Goal: Task Accomplishment & Management: Use online tool/utility

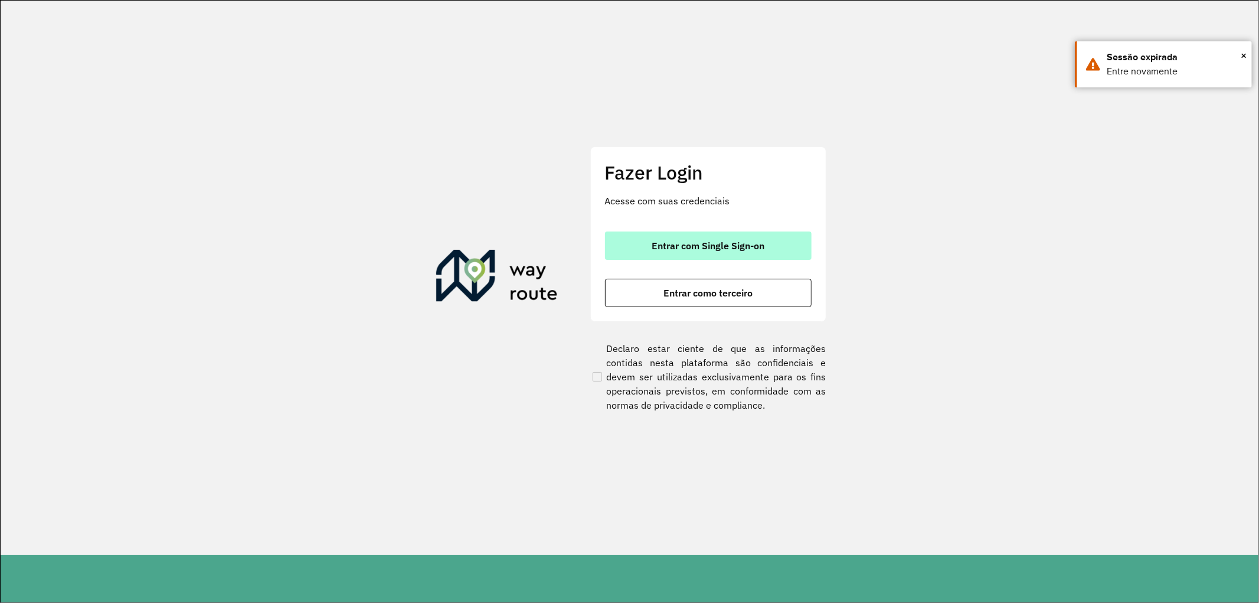
click at [657, 254] on button "Entrar com Single Sign-on" at bounding box center [708, 245] width 207 height 28
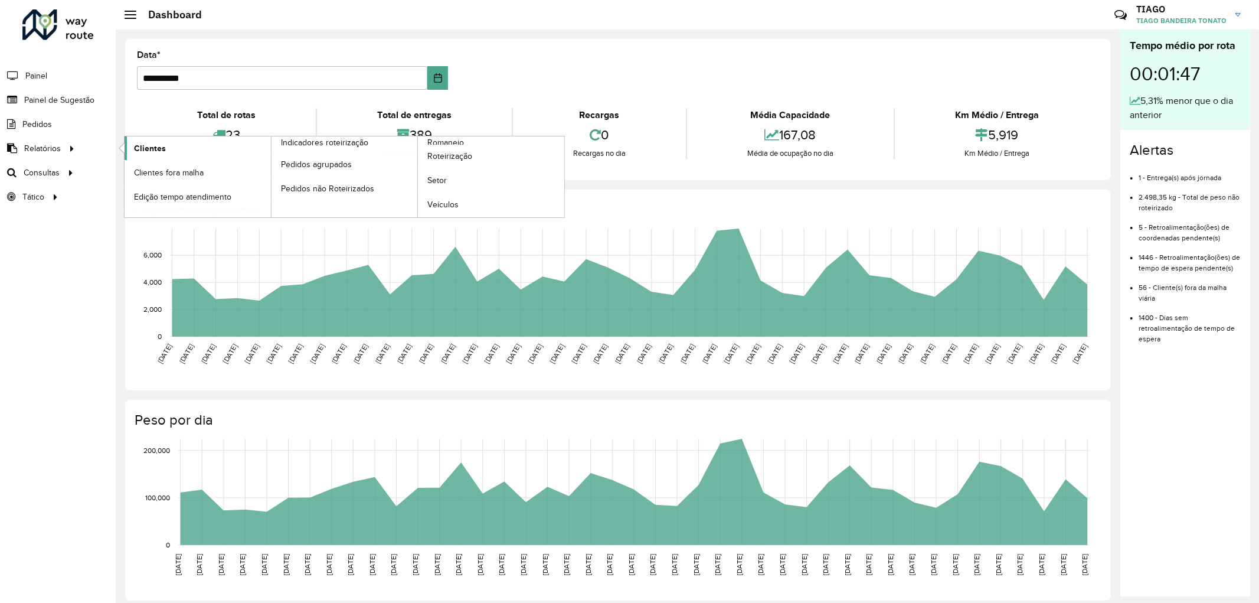
click at [158, 149] on span "Clientes" at bounding box center [150, 148] width 32 height 12
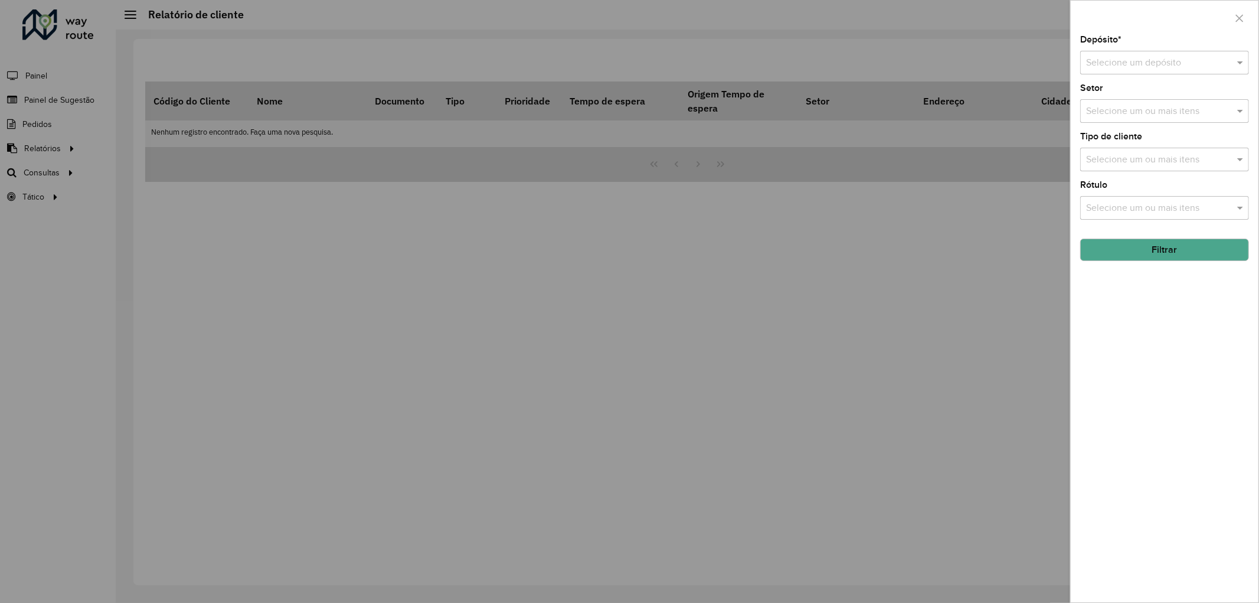
click at [1157, 66] on input "text" at bounding box center [1152, 63] width 133 height 14
click at [1101, 104] on div "CDD Joinville" at bounding box center [1165, 97] width 168 height 20
click at [1150, 257] on button "Filtrar" at bounding box center [1164, 249] width 169 height 22
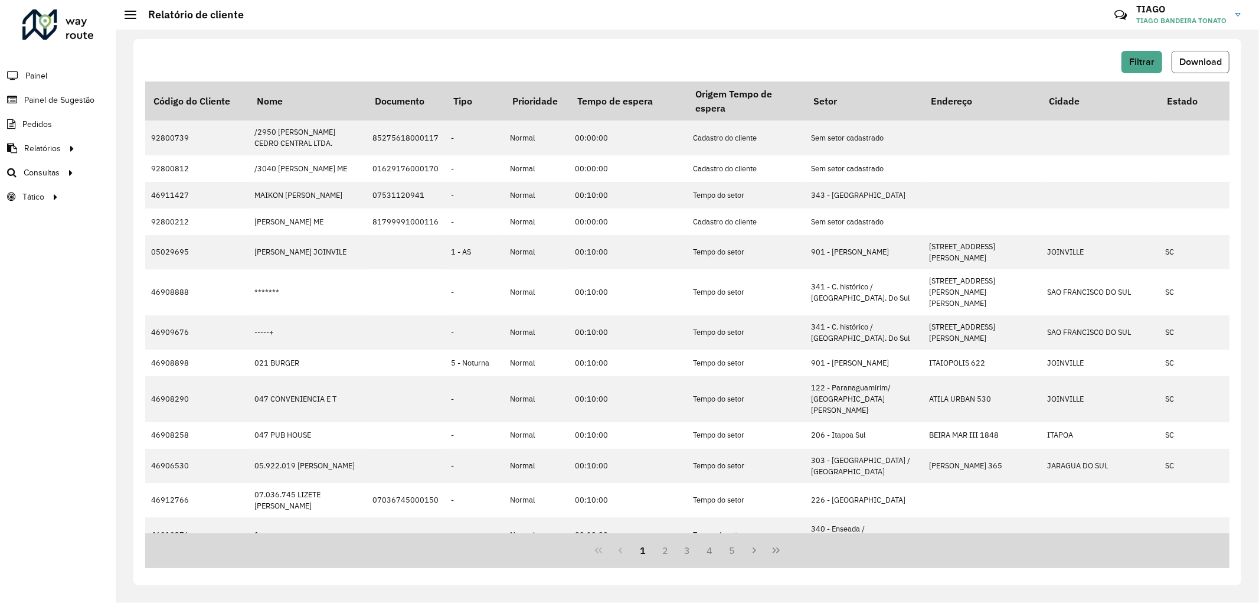
click at [1201, 57] on span "Download" at bounding box center [1200, 62] width 42 height 10
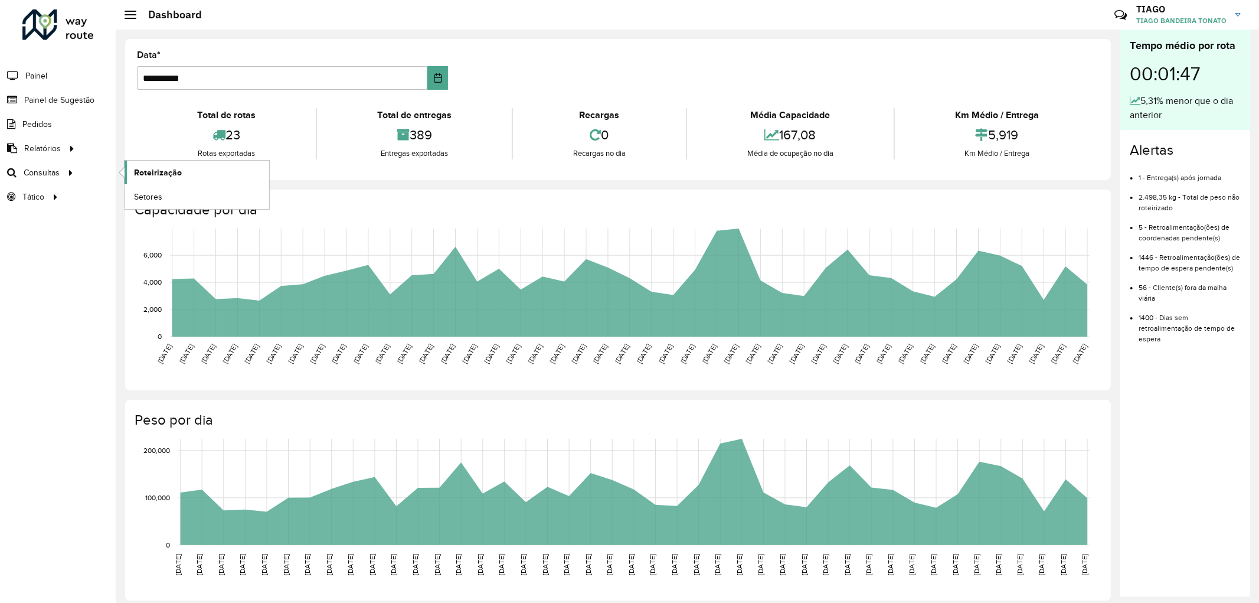
click at [151, 177] on span "Roteirização" at bounding box center [158, 172] width 48 height 12
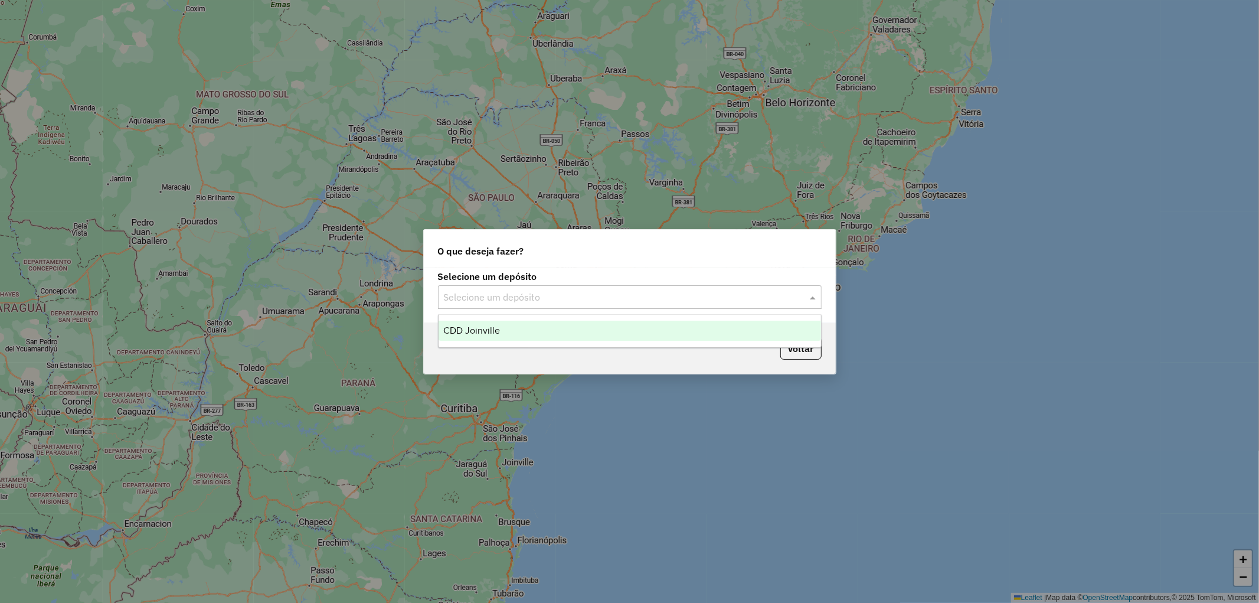
click at [656, 290] on input "text" at bounding box center [618, 297] width 348 height 14
click at [585, 334] on div "CDD Joinville" at bounding box center [630, 330] width 382 height 20
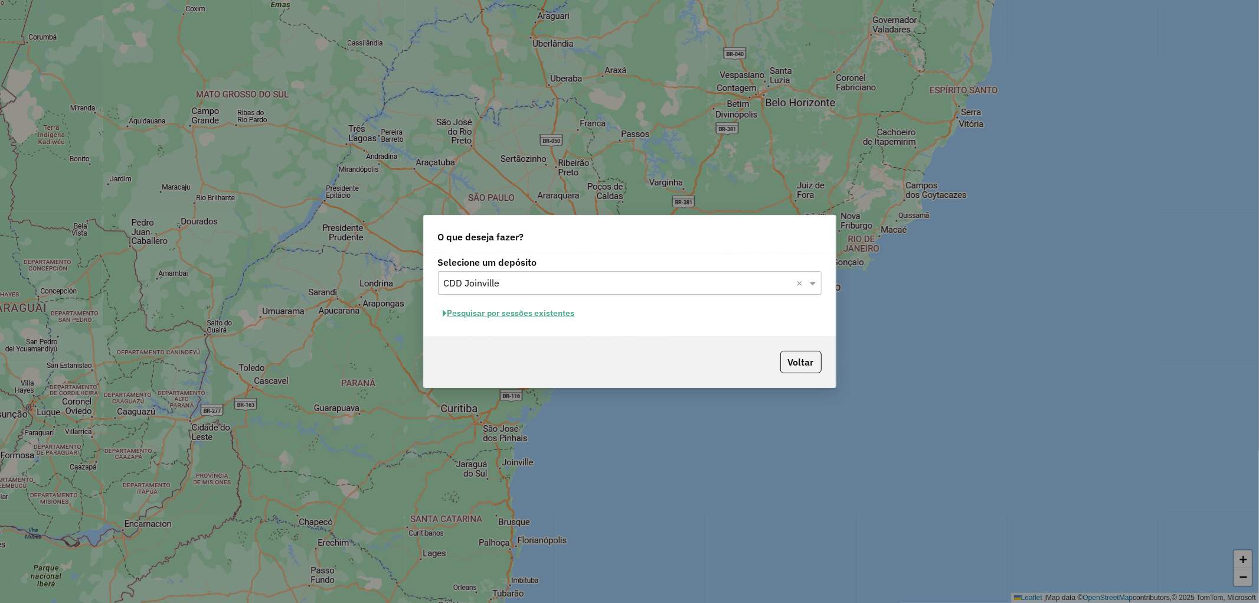
click at [535, 316] on button "Pesquisar por sessões existentes" at bounding box center [509, 313] width 142 height 18
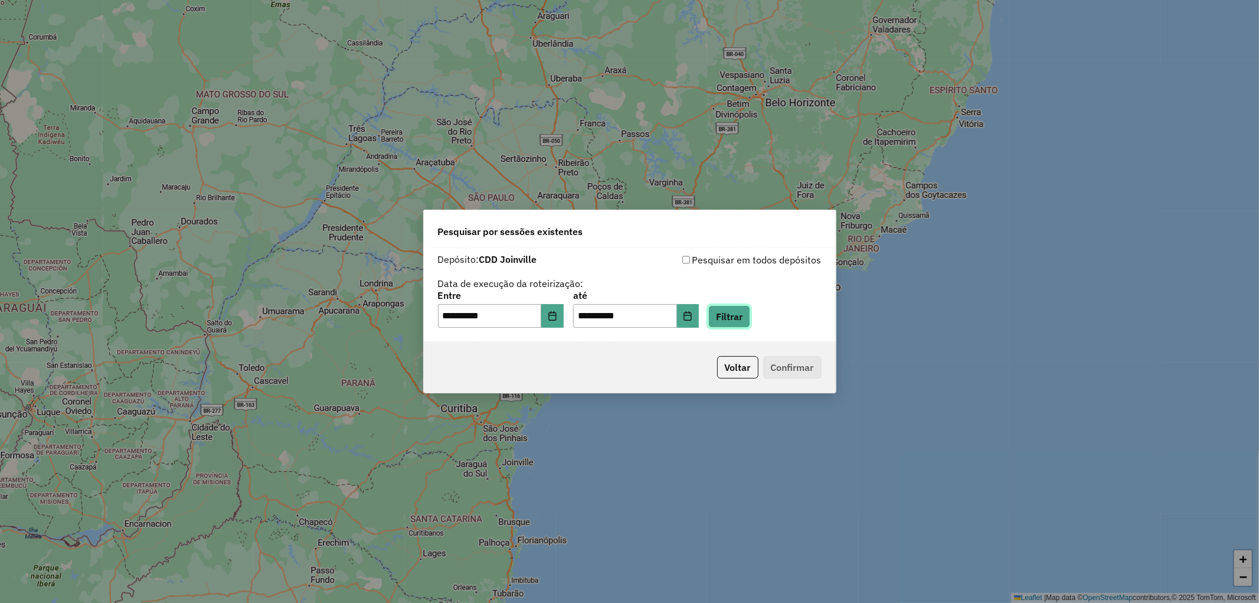
click at [748, 327] on button "Filtrar" at bounding box center [729, 316] width 42 height 22
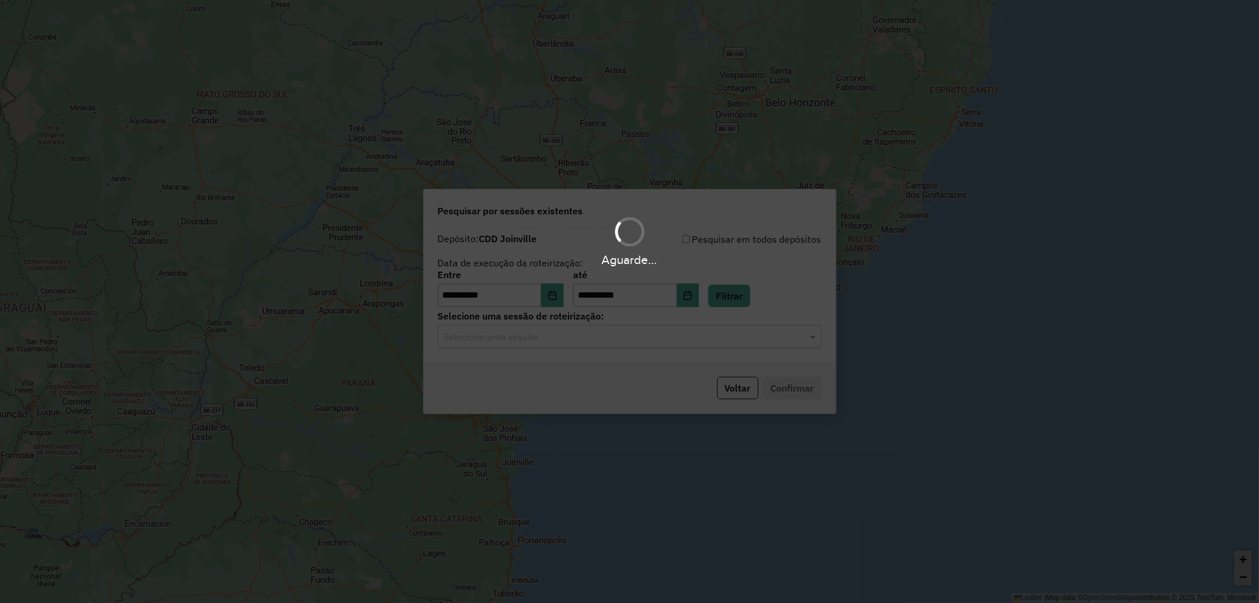
click at [670, 345] on div "Selecione uma sessão" at bounding box center [630, 337] width 384 height 24
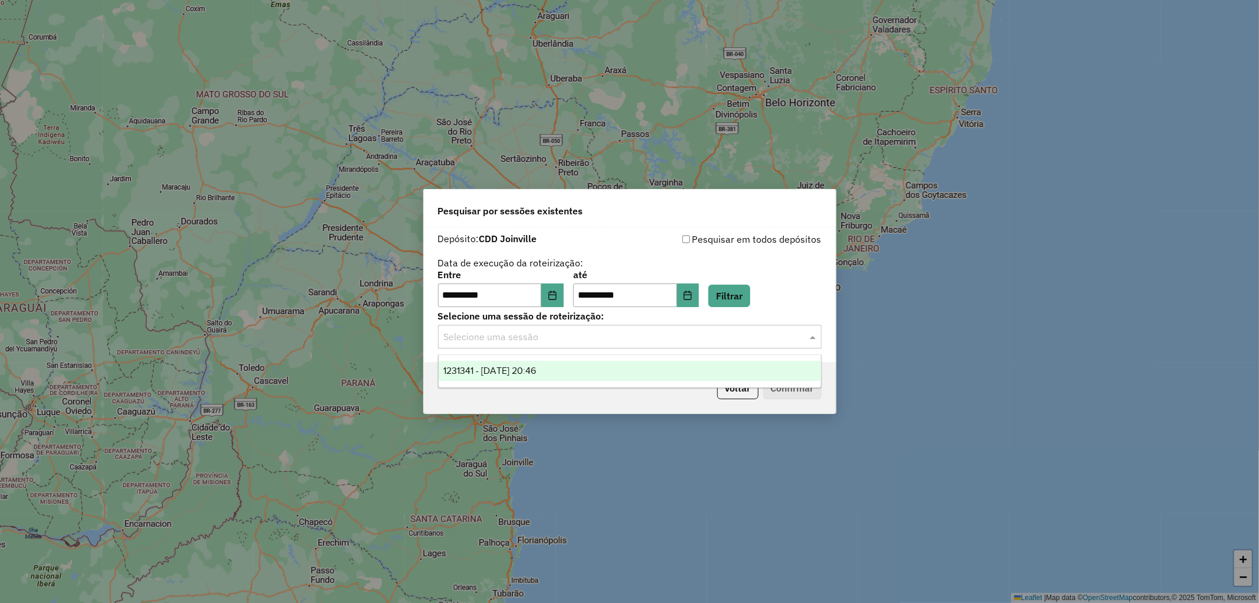
click at [579, 364] on div "1231341 - [DATE] 20:46" at bounding box center [630, 371] width 382 height 20
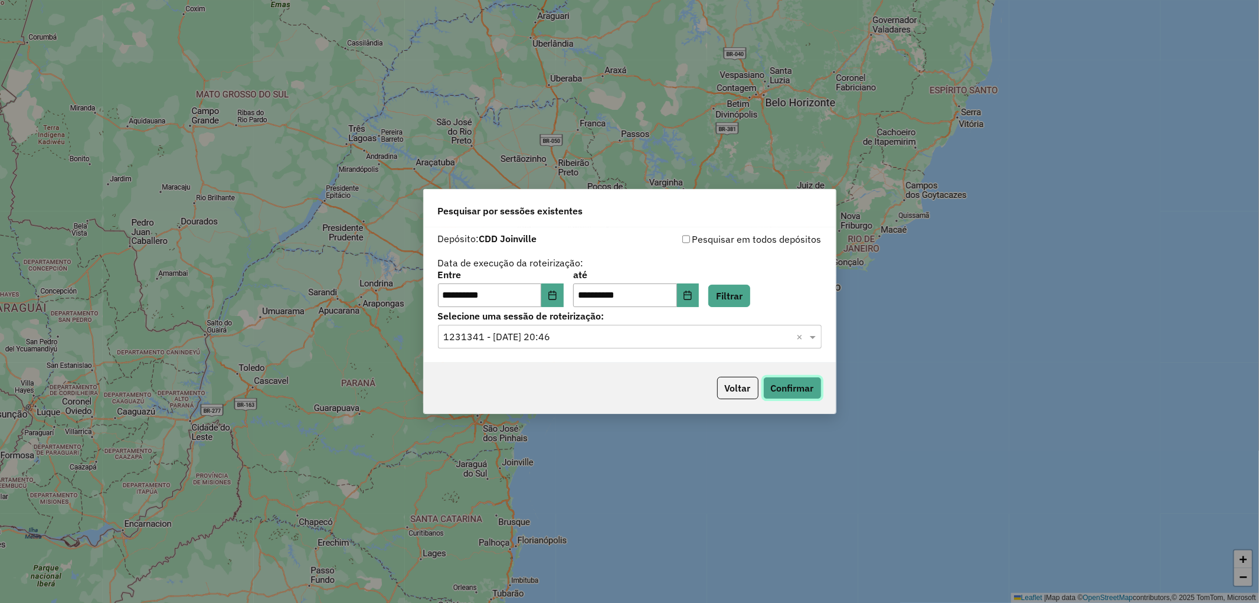
click at [807, 388] on button "Confirmar" at bounding box center [792, 388] width 58 height 22
click at [736, 390] on button "Voltar" at bounding box center [737, 388] width 41 height 22
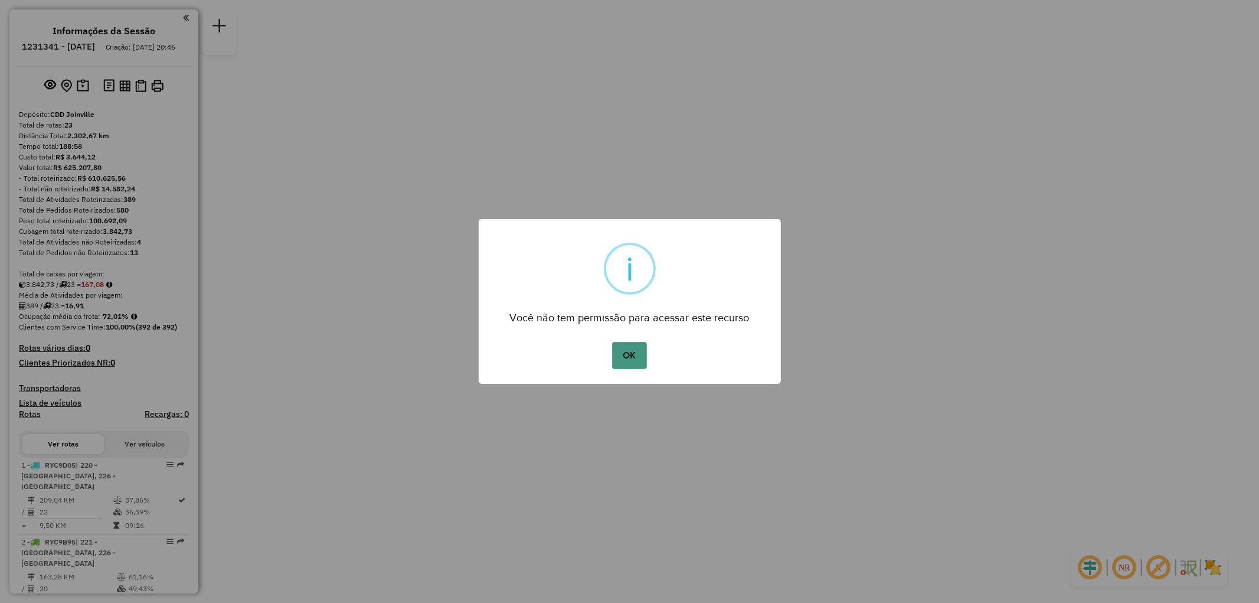
click at [629, 344] on button "OK" at bounding box center [629, 355] width 35 height 27
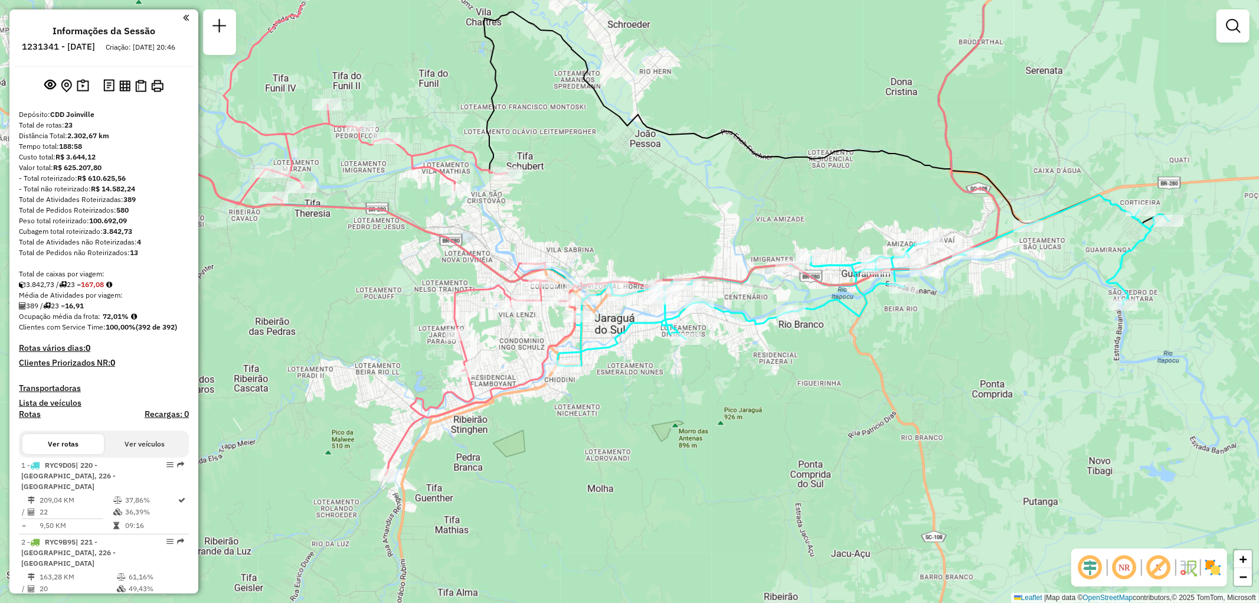
drag, startPoint x: 534, startPoint y: 354, endPoint x: 724, endPoint y: 424, distance: 201.9
click at [724, 424] on div "Janela de atendimento Grade de atendimento Capacidade Transportadoras Veículos …" at bounding box center [629, 301] width 1259 height 603
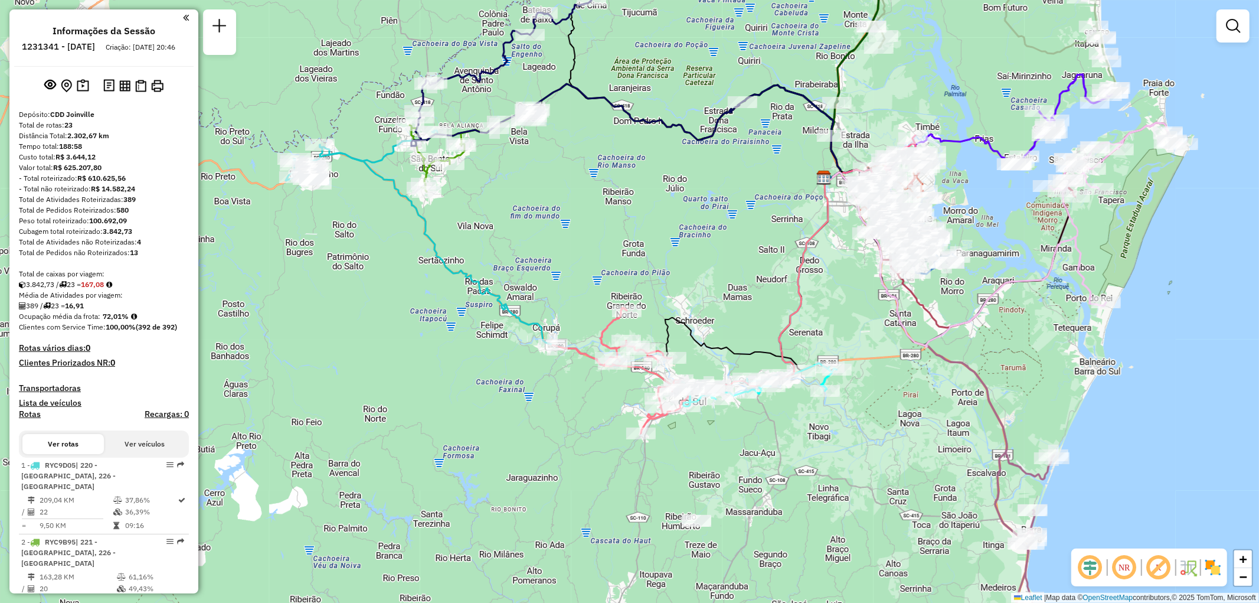
select select "**********"
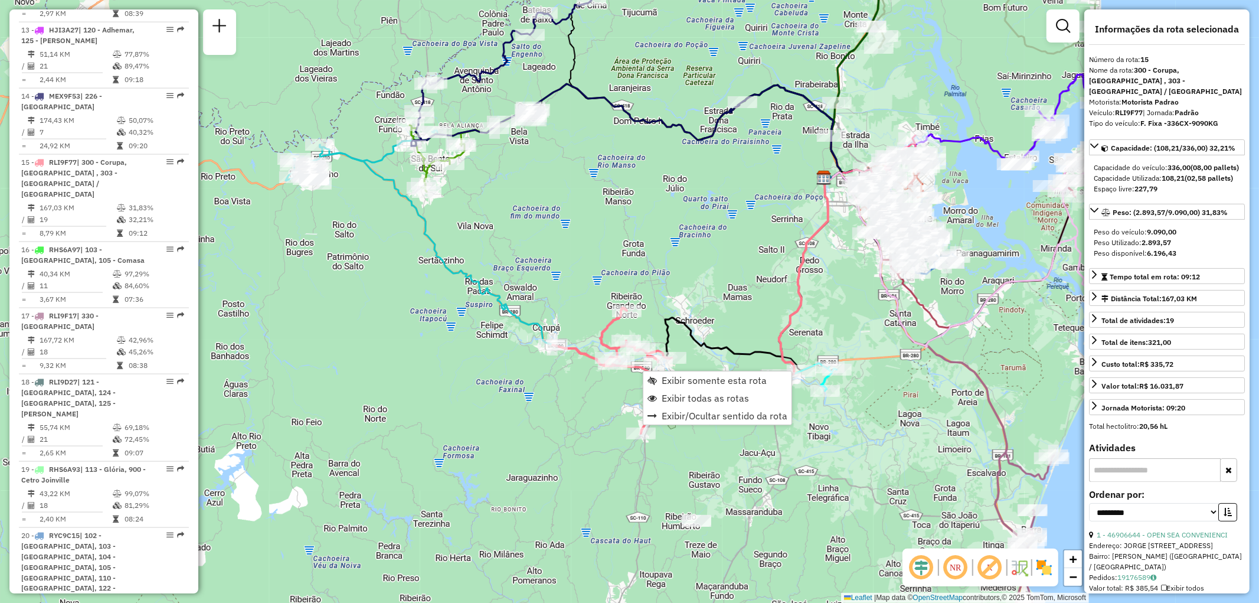
scroll to position [1383, 0]
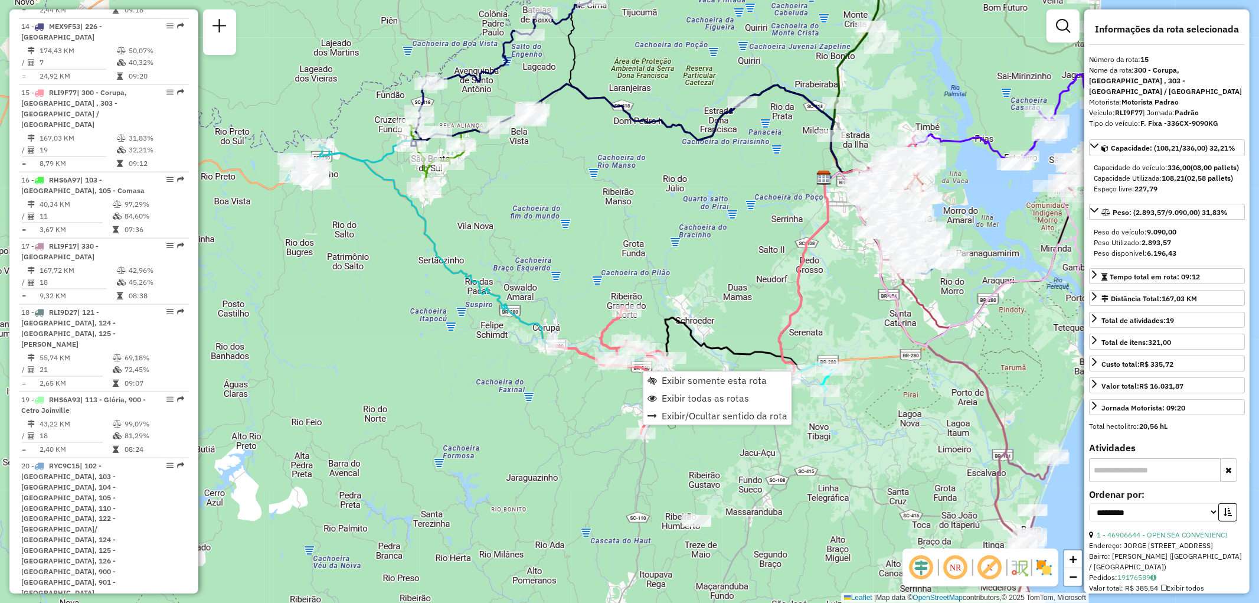
click at [593, 411] on div "Janela de atendimento Grade de atendimento Capacidade Transportadoras Veículos …" at bounding box center [629, 301] width 1259 height 603
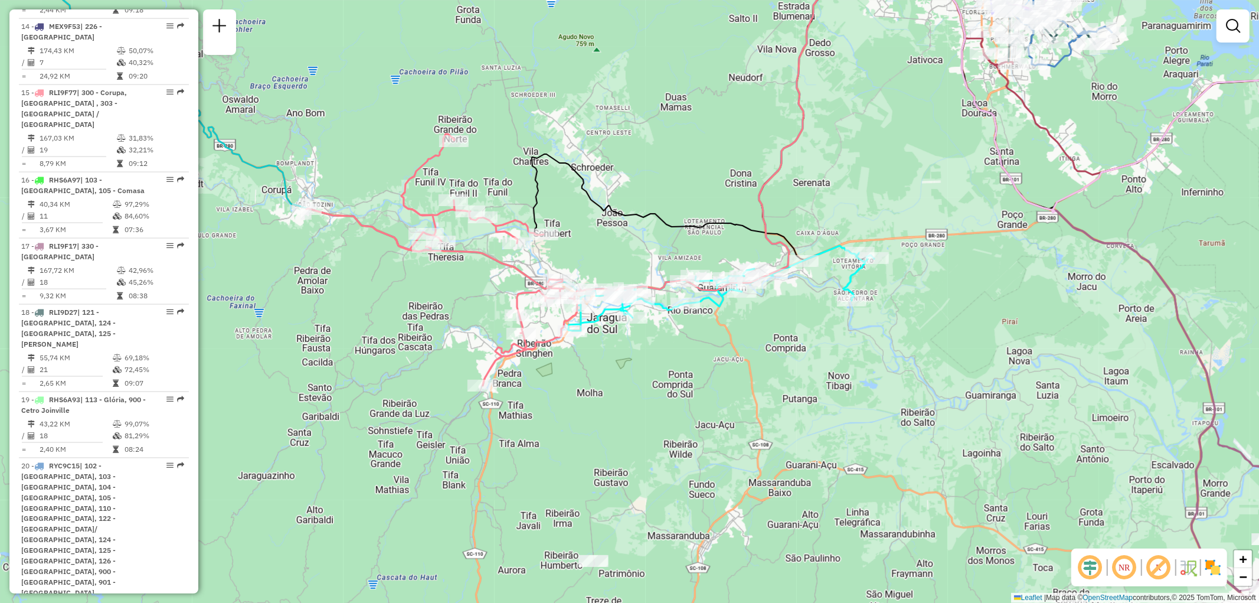
select select "**********"
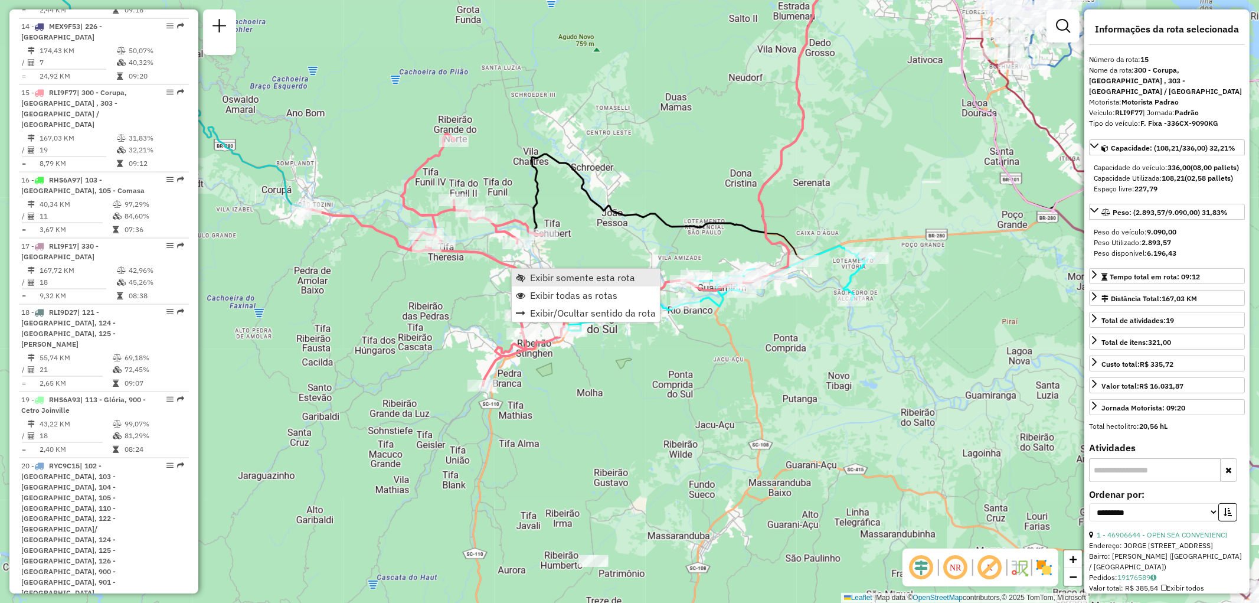
click at [551, 281] on span "Exibir somente esta rota" at bounding box center [582, 277] width 105 height 9
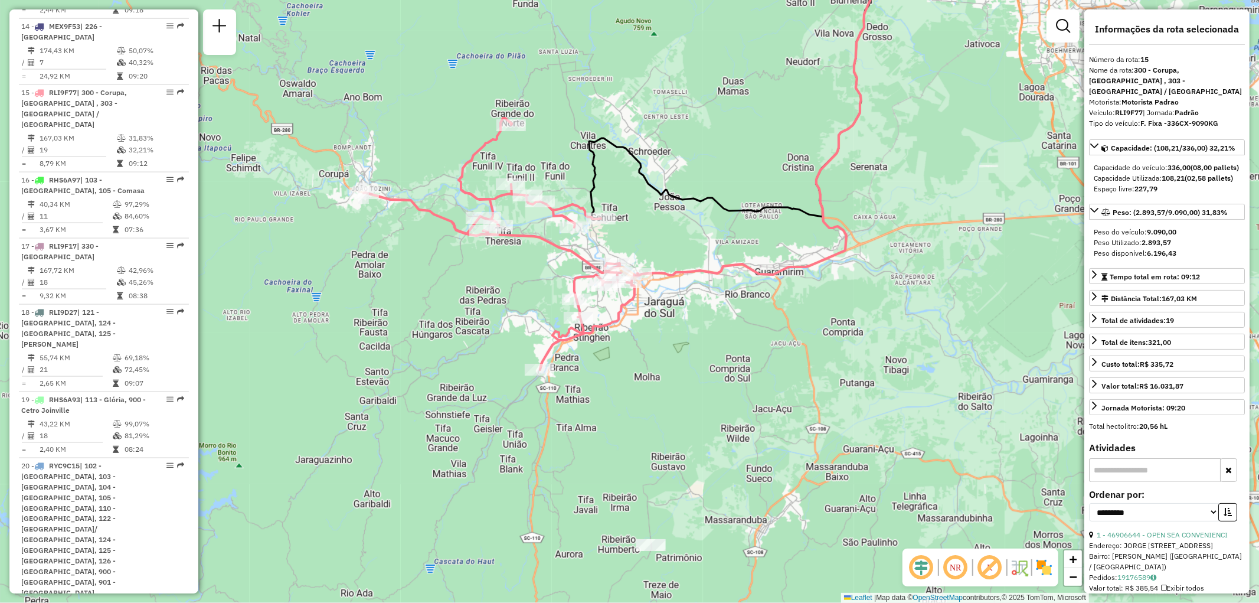
drag, startPoint x: 738, startPoint y: 441, endPoint x: 748, endPoint y: 254, distance: 188.0
click at [748, 254] on div "Janela de atendimento Grade de atendimento Capacidade Transportadoras Veículos …" at bounding box center [629, 301] width 1259 height 603
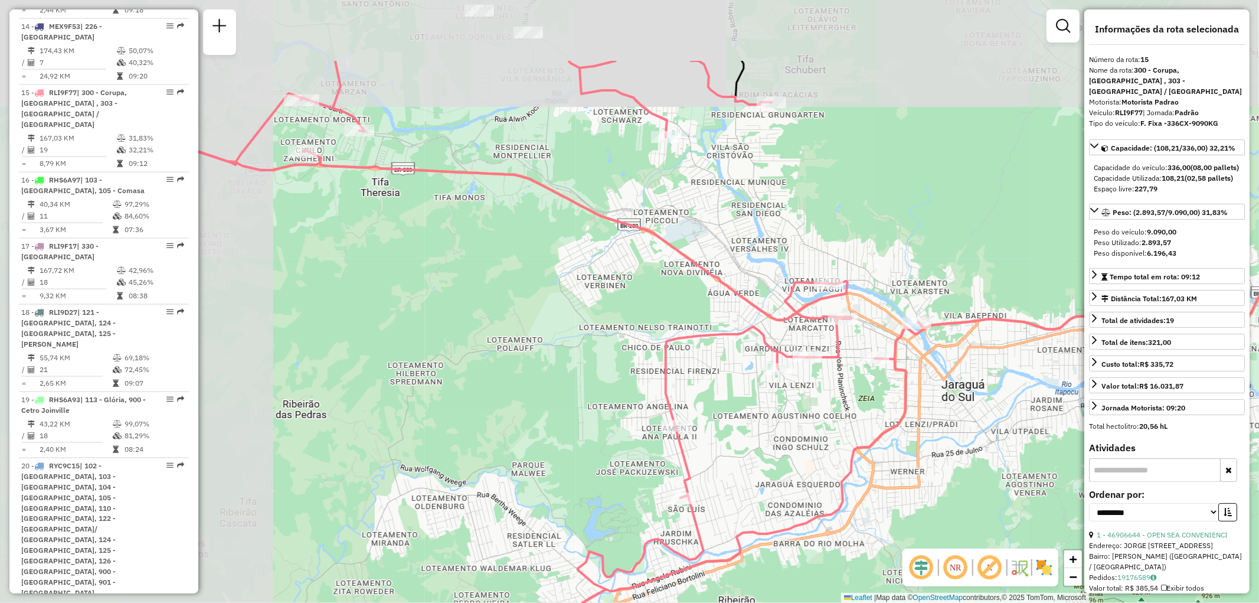
drag, startPoint x: 542, startPoint y: 249, endPoint x: 848, endPoint y: 374, distance: 330.9
click at [848, 374] on div "Janela de atendimento Grade de atendimento Capacidade Transportadoras Veículos …" at bounding box center [629, 301] width 1259 height 603
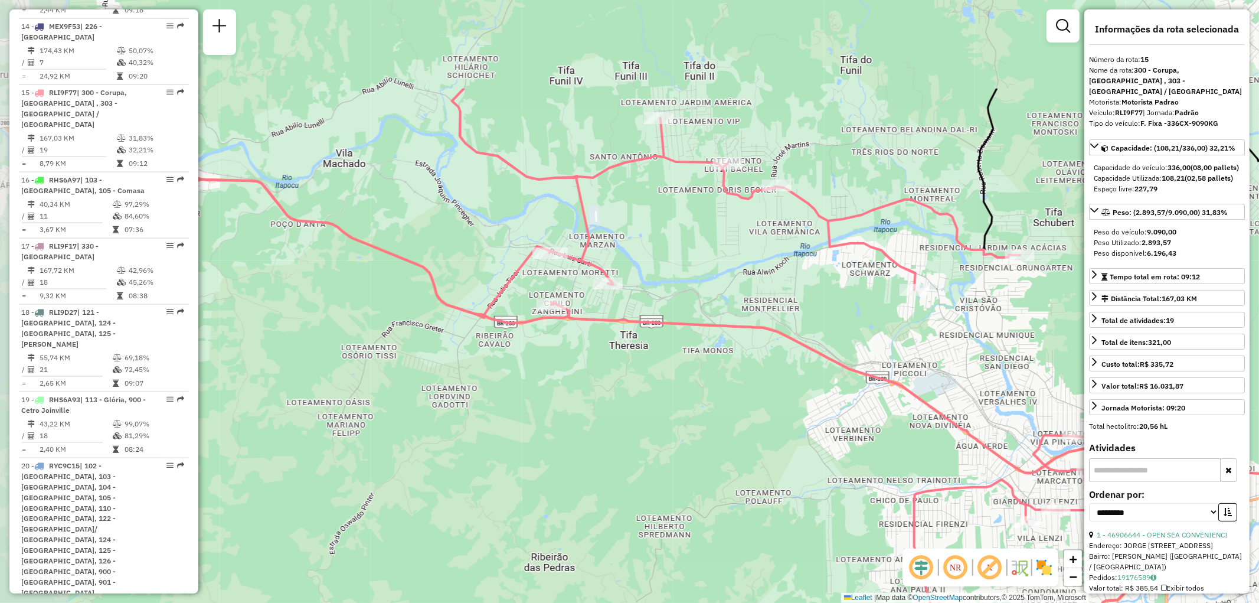
drag, startPoint x: 522, startPoint y: 217, endPoint x: 739, endPoint y: 349, distance: 253.8
click at [739, 349] on div "Janela de atendimento Grade de atendimento Capacidade Transportadoras Veículos …" at bounding box center [629, 301] width 1259 height 603
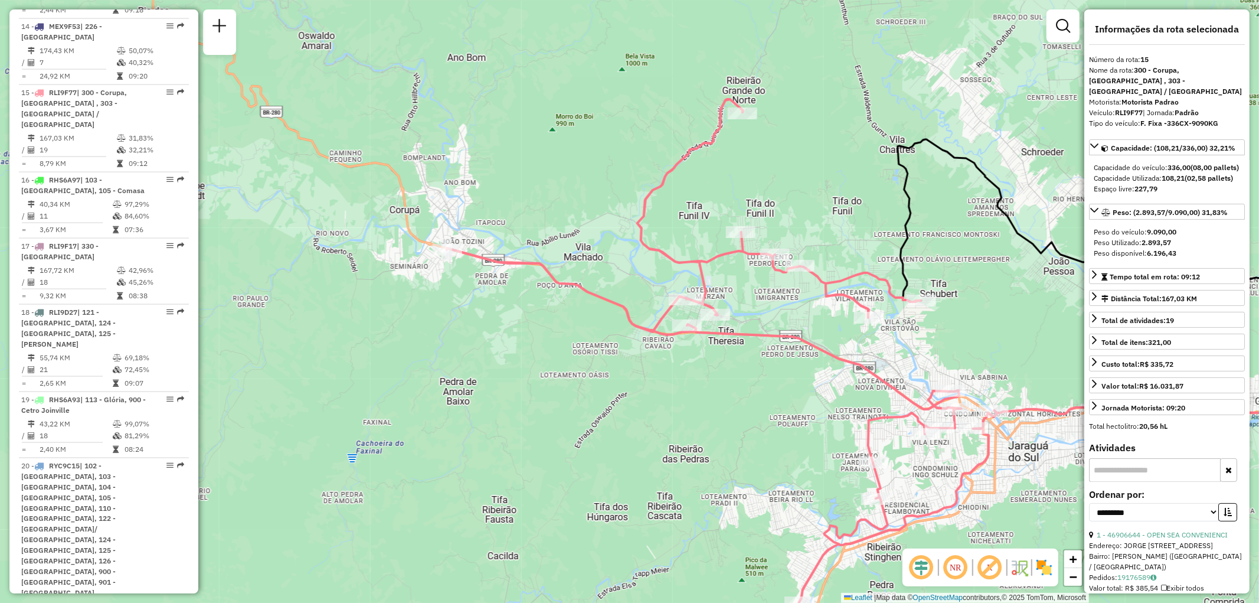
drag, startPoint x: 593, startPoint y: 344, endPoint x: 723, endPoint y: 393, distance: 139.3
click at [723, 393] on div "Janela de atendimento Grade de atendimento Capacidade Transportadoras Veículos …" at bounding box center [629, 301] width 1259 height 603
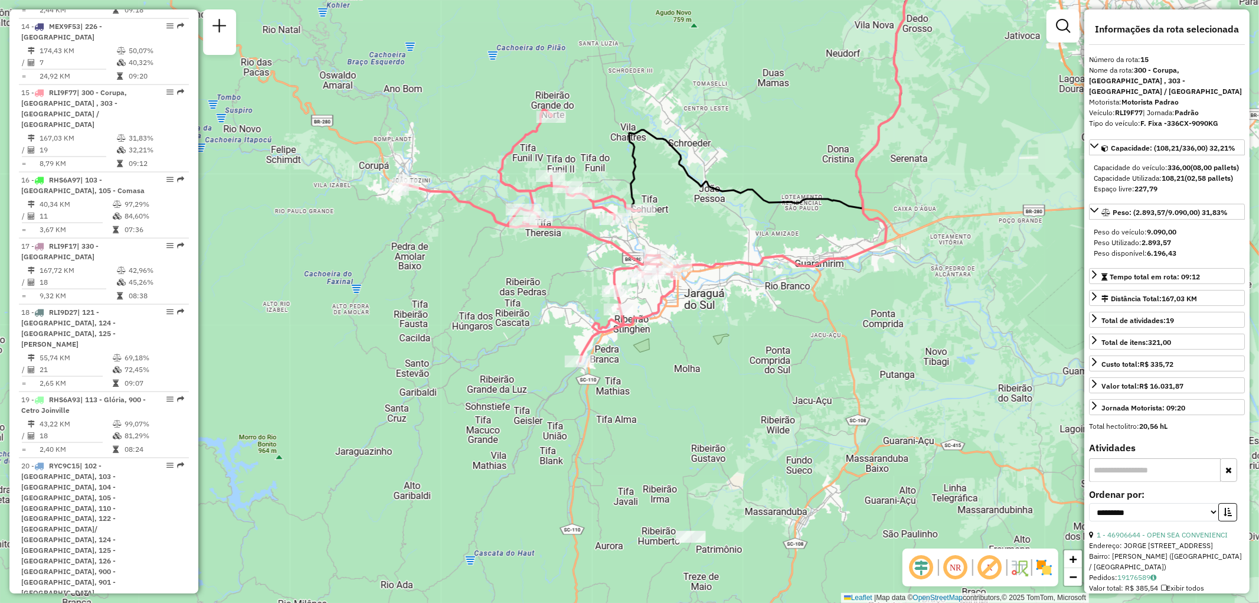
drag, startPoint x: 812, startPoint y: 405, endPoint x: 725, endPoint y: 327, distance: 116.6
click at [725, 327] on div "Janela de atendimento Grade de atendimento Capacidade Transportadoras Veículos …" at bounding box center [629, 301] width 1259 height 603
click at [777, 295] on span "Exibir todas as rotas" at bounding box center [810, 294] width 87 height 9
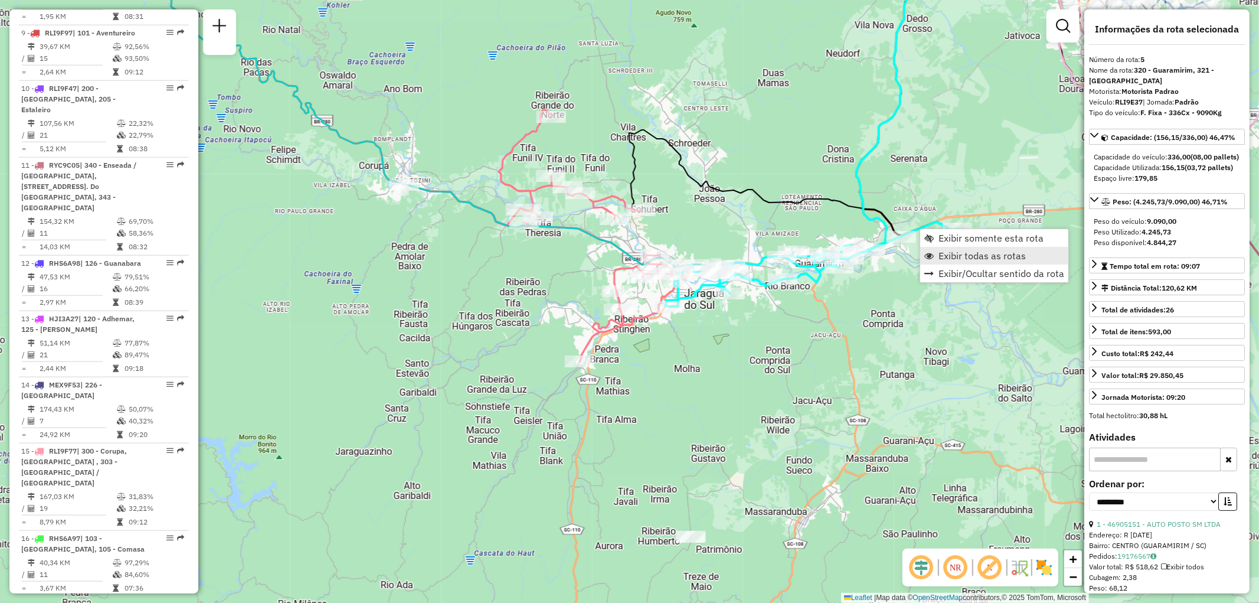
scroll to position [733, 0]
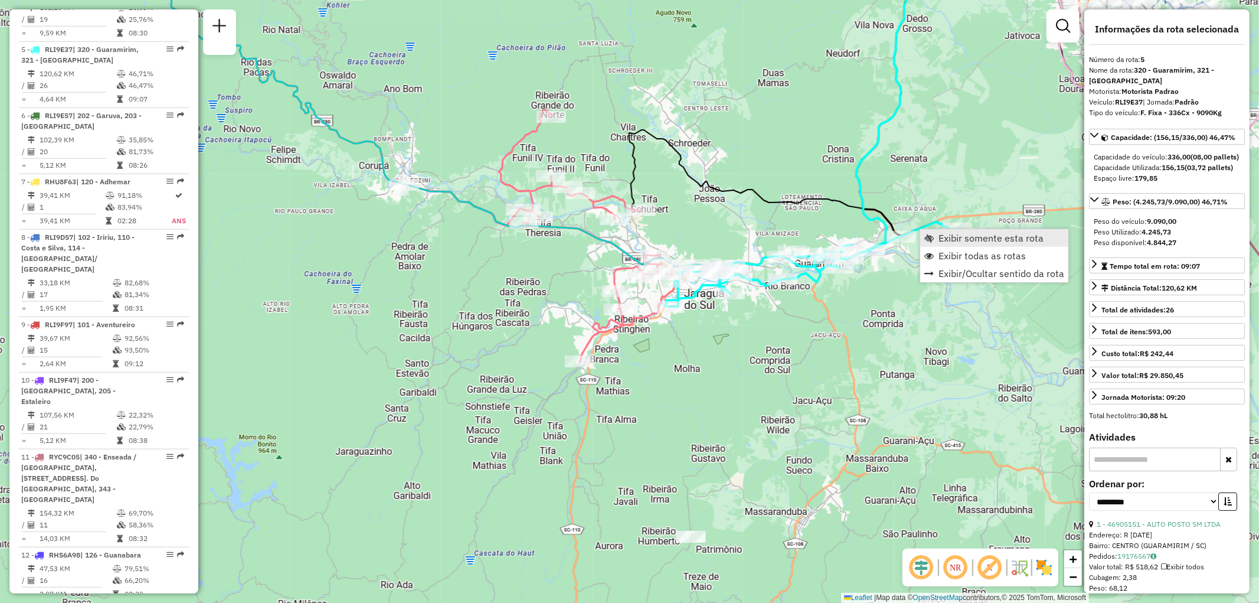
click at [953, 237] on span "Exibir somente esta rota" at bounding box center [990, 237] width 105 height 9
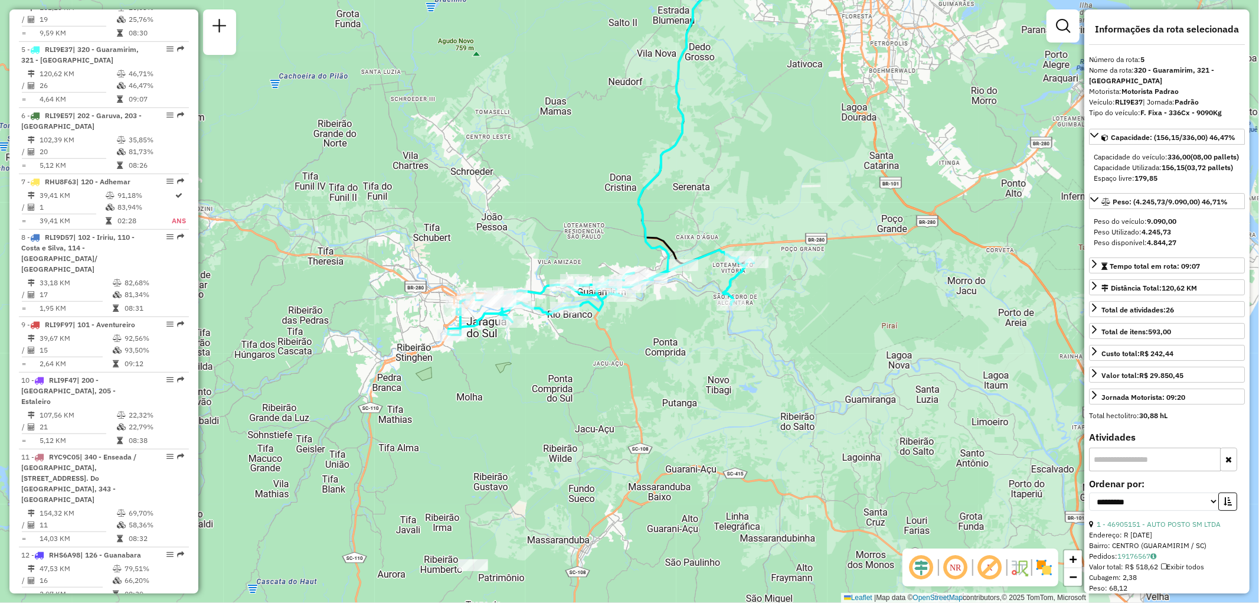
drag, startPoint x: 686, startPoint y: 371, endPoint x: 657, endPoint y: 176, distance: 196.9
click at [657, 176] on icon at bounding box center [671, 82] width 129 height 409
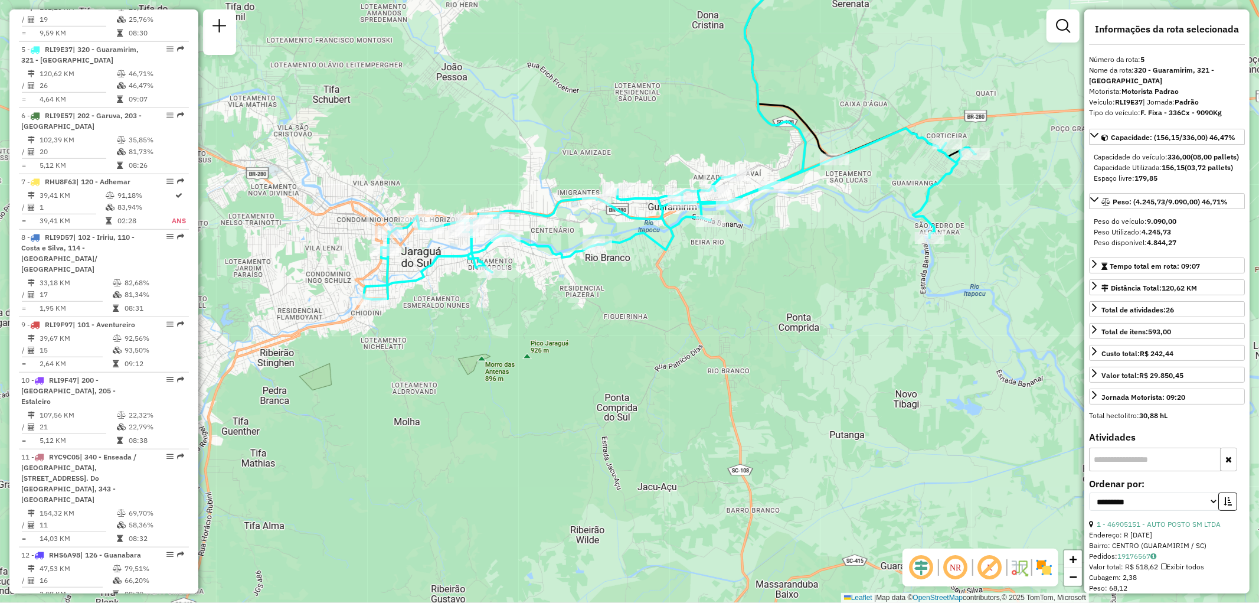
drag, startPoint x: 577, startPoint y: 364, endPoint x: 626, endPoint y: 375, distance: 49.7
click at [626, 375] on div "Janela de atendimento Grade de atendimento Capacidade Transportadoras Veículos …" at bounding box center [629, 301] width 1259 height 603
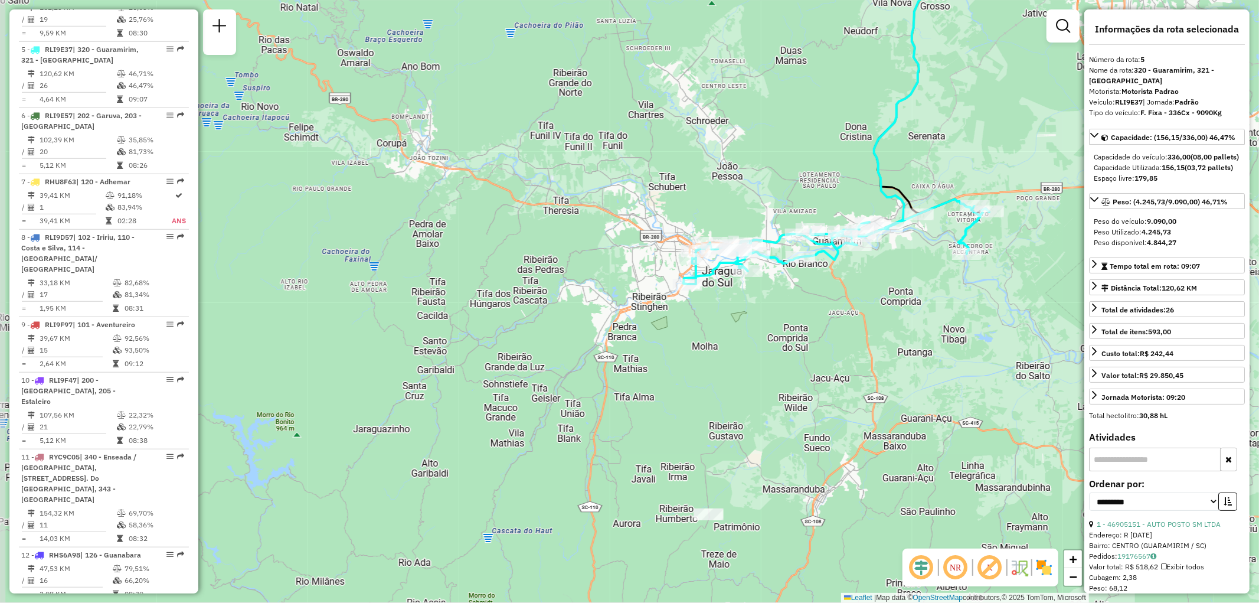
drag, startPoint x: 621, startPoint y: 221, endPoint x: 771, endPoint y: 262, distance: 155.5
click at [771, 262] on icon at bounding box center [836, 241] width 306 height 85
click at [823, 318] on div "Rota 5 - Placa RLI9E37 46905471 - RECREATIVA BAR Janela de atendimento Grade de…" at bounding box center [629, 301] width 1259 height 603
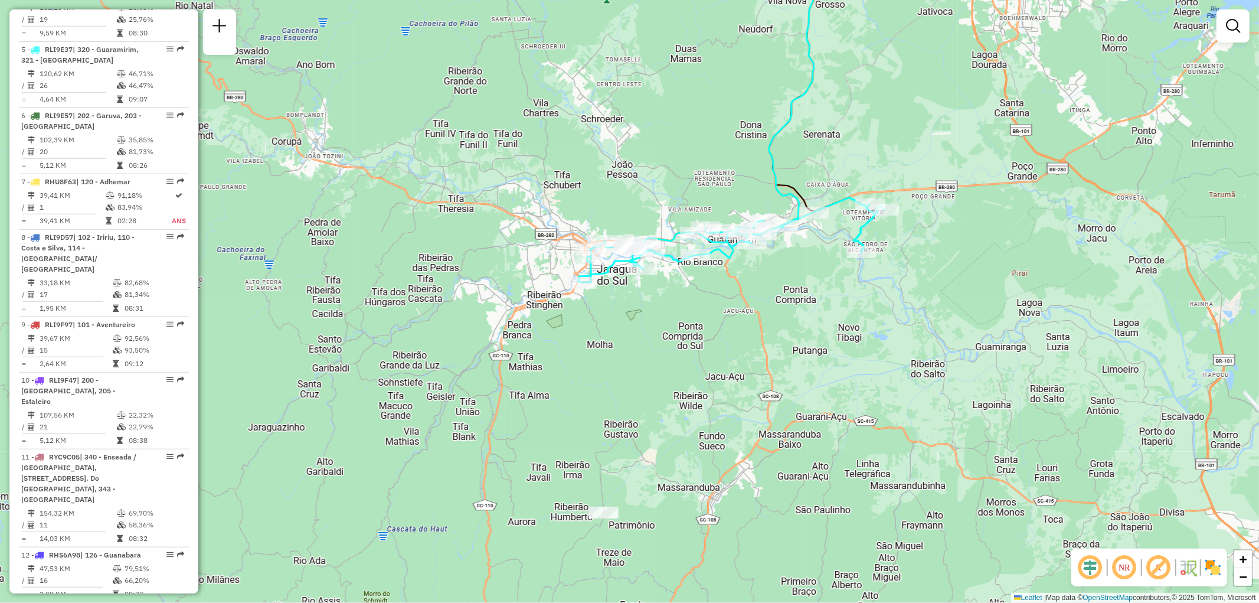
drag, startPoint x: 823, startPoint y: 343, endPoint x: 718, endPoint y: 341, distance: 105.1
click at [718, 341] on div "Janela de atendimento Grade de atendimento Capacidade Transportadoras Veículos …" at bounding box center [629, 301] width 1259 height 603
select select "**********"
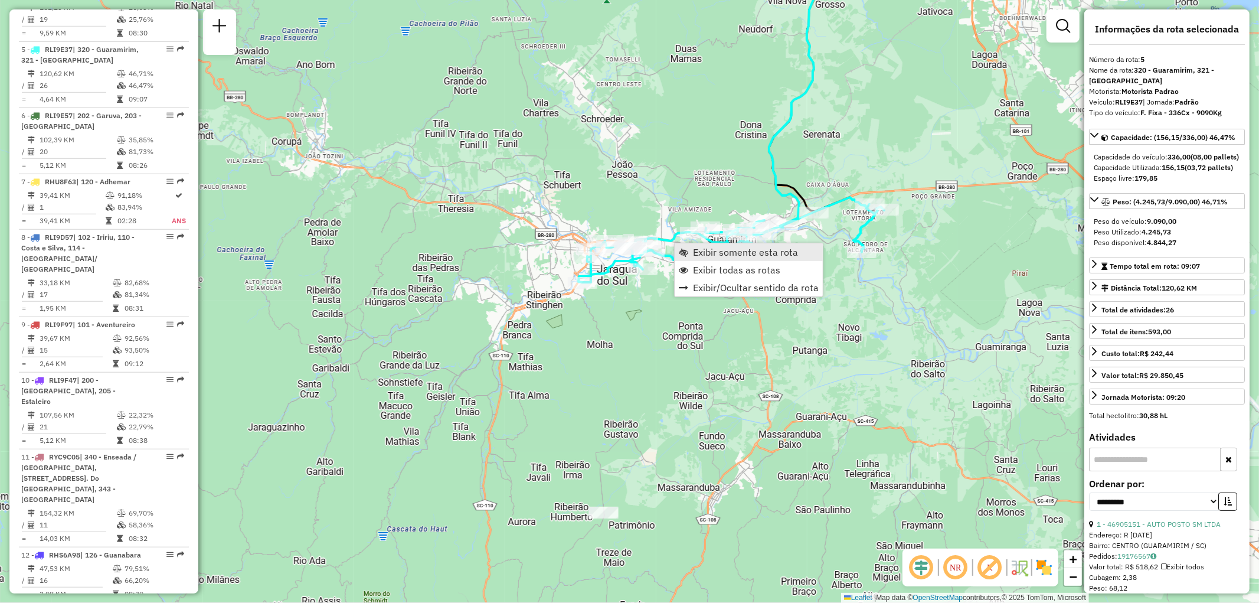
click at [707, 252] on span "Exibir somente esta rota" at bounding box center [745, 251] width 105 height 9
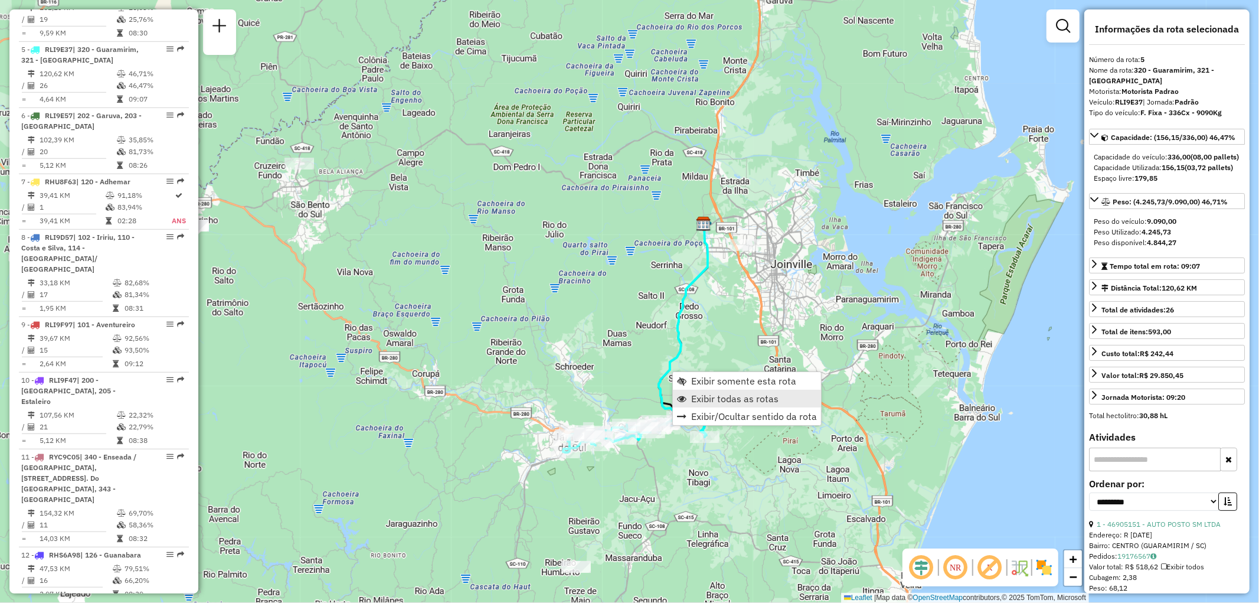
click at [702, 391] on link "Exibir todas as rotas" at bounding box center [747, 399] width 148 height 18
click at [702, 394] on span "Exibir todas as rotas" at bounding box center [734, 398] width 87 height 9
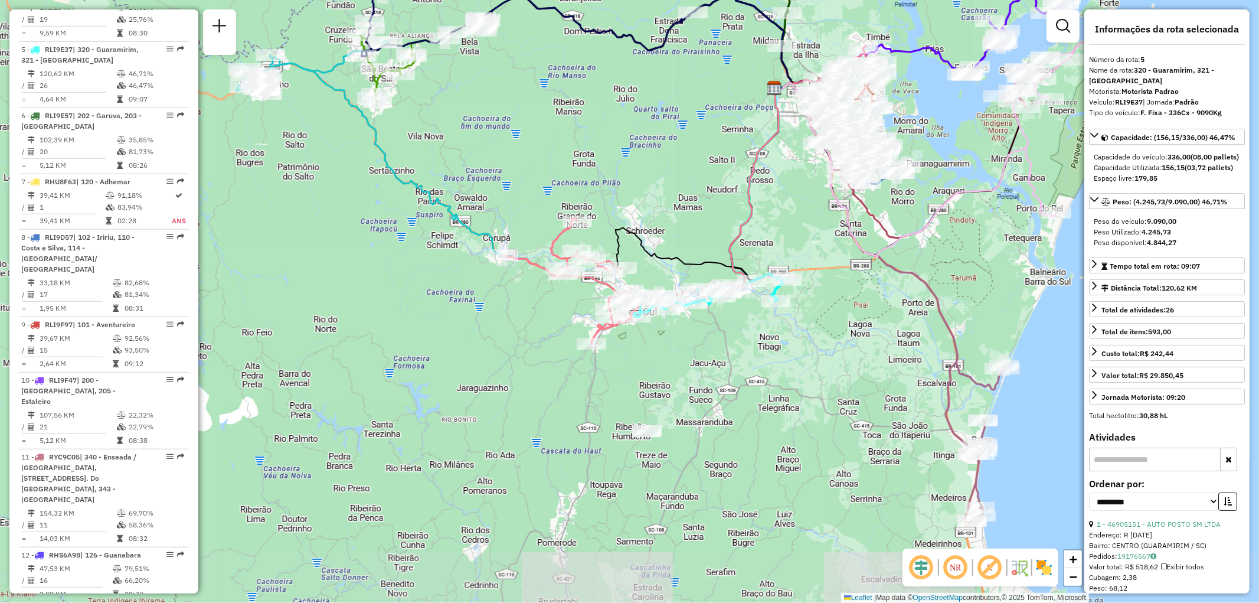
drag, startPoint x: 497, startPoint y: 453, endPoint x: 568, endPoint y: 321, distance: 150.0
click at [568, 321] on div "Janela de atendimento Grade de atendimento Capacidade Transportadoras Veículos …" at bounding box center [629, 301] width 1259 height 603
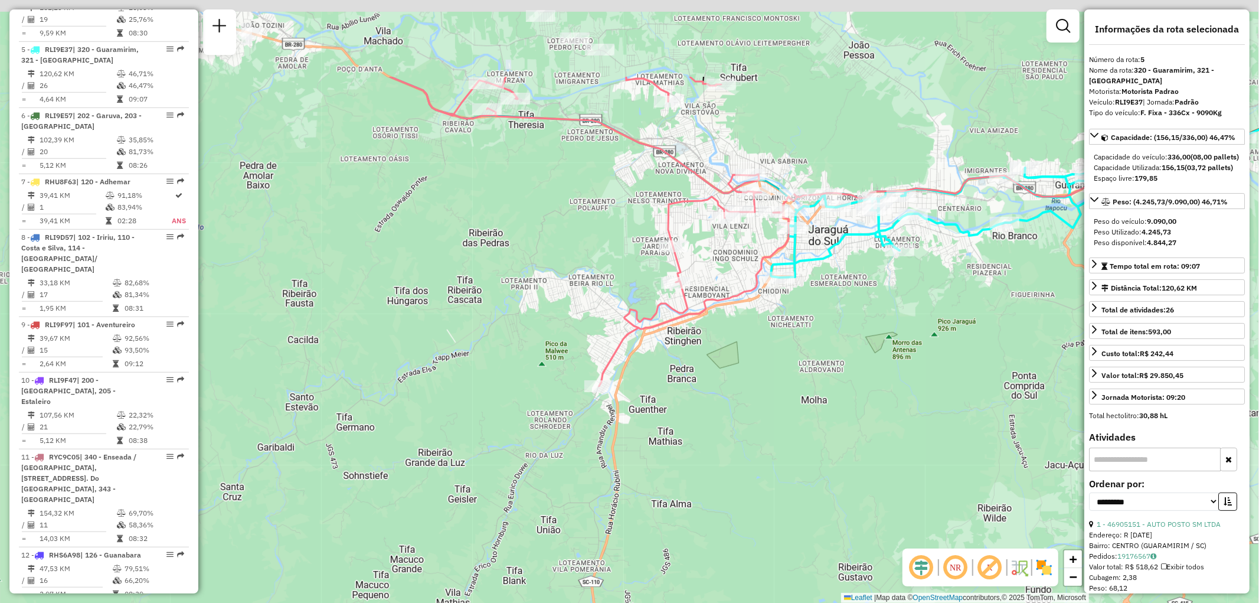
drag, startPoint x: 758, startPoint y: 329, endPoint x: 671, endPoint y: 480, distance: 173.7
click at [670, 480] on div "Janela de atendimento Grade de atendimento Capacidade Transportadoras Veículos …" at bounding box center [629, 301] width 1259 height 603
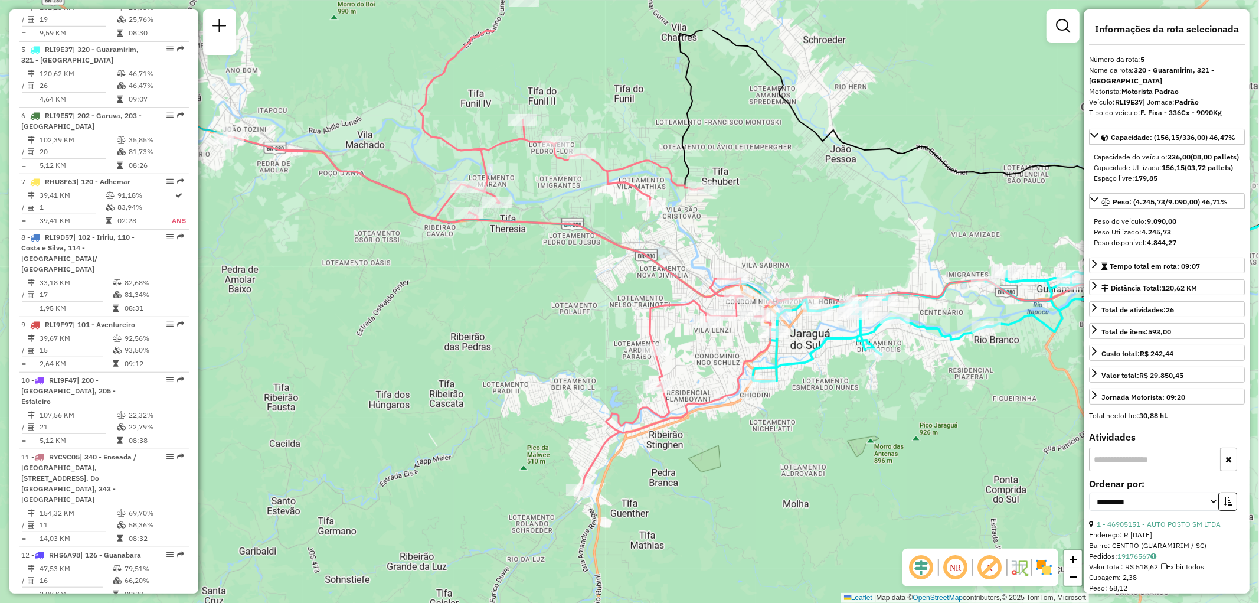
drag, startPoint x: 845, startPoint y: 341, endPoint x: 830, endPoint y: 431, distance: 91.4
click at [830, 431] on div "Janela de atendimento Grade de atendimento Capacidade Transportadoras Veículos …" at bounding box center [629, 301] width 1259 height 603
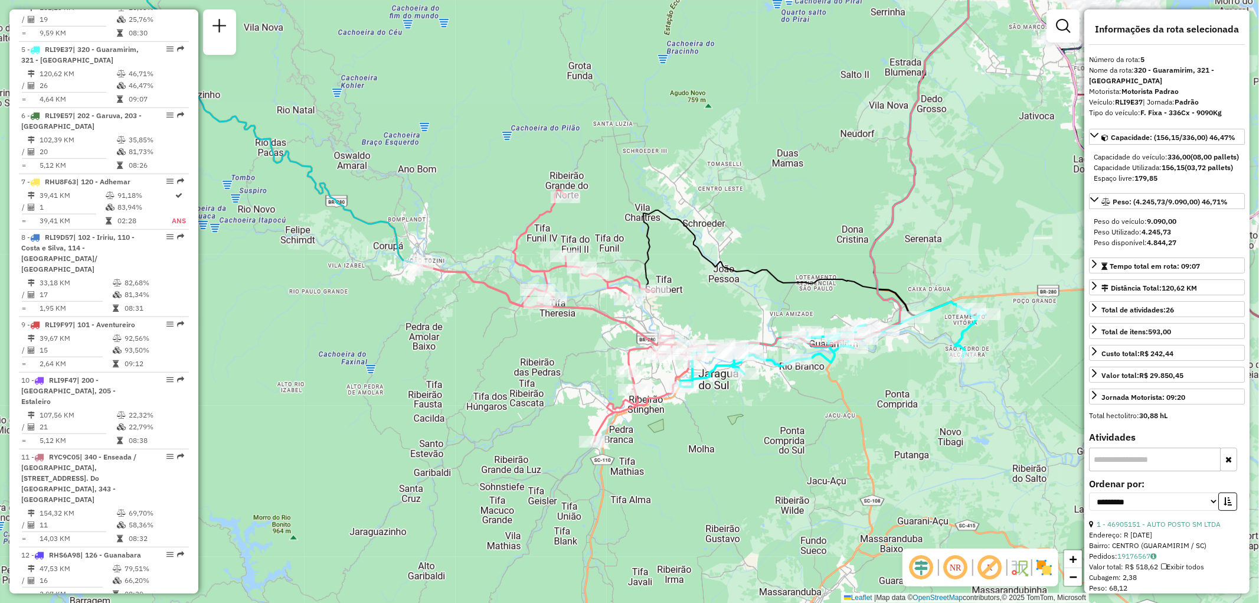
drag, startPoint x: 845, startPoint y: 433, endPoint x: 735, endPoint y: 418, distance: 110.9
click at [735, 418] on div "Janela de atendimento Grade de atendimento Capacidade Transportadoras Veículos …" at bounding box center [629, 301] width 1259 height 603
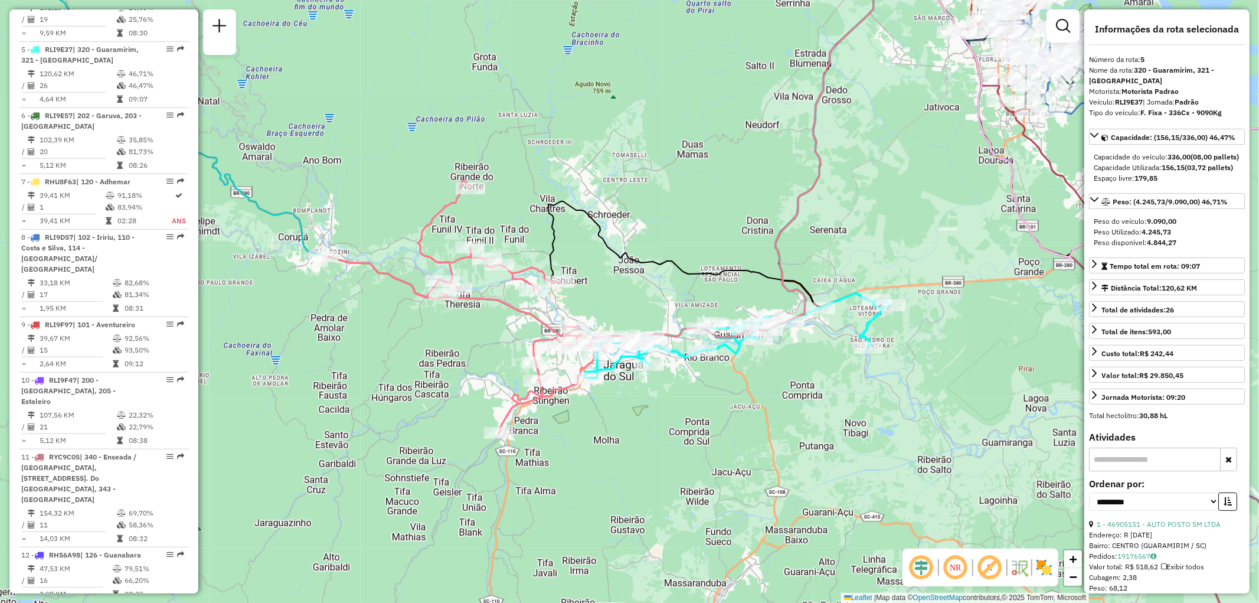
drag, startPoint x: 549, startPoint y: 326, endPoint x: 450, endPoint y: 325, distance: 98.6
click at [450, 325] on div "Janela de atendimento Grade de atendimento Capacidade Transportadoras Veículos …" at bounding box center [629, 301] width 1259 height 603
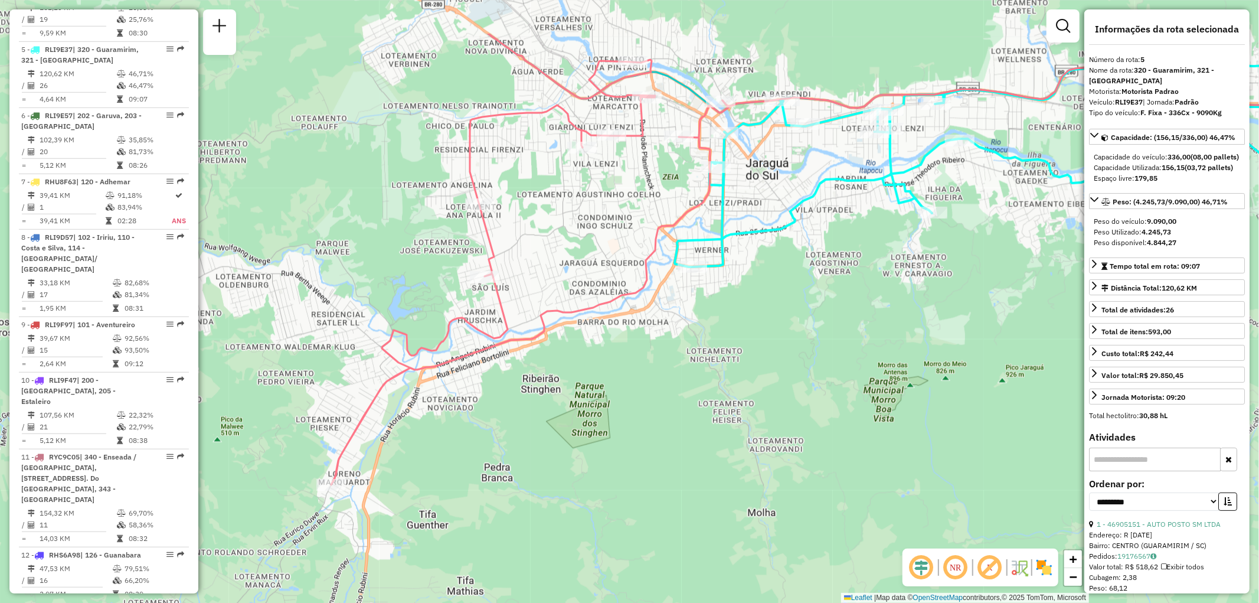
drag, startPoint x: 503, startPoint y: 362, endPoint x: 499, endPoint y: 456, distance: 93.9
click at [499, 456] on div "Janela de atendimento Grade de atendimento Capacidade Transportadoras Veículos …" at bounding box center [629, 301] width 1259 height 603
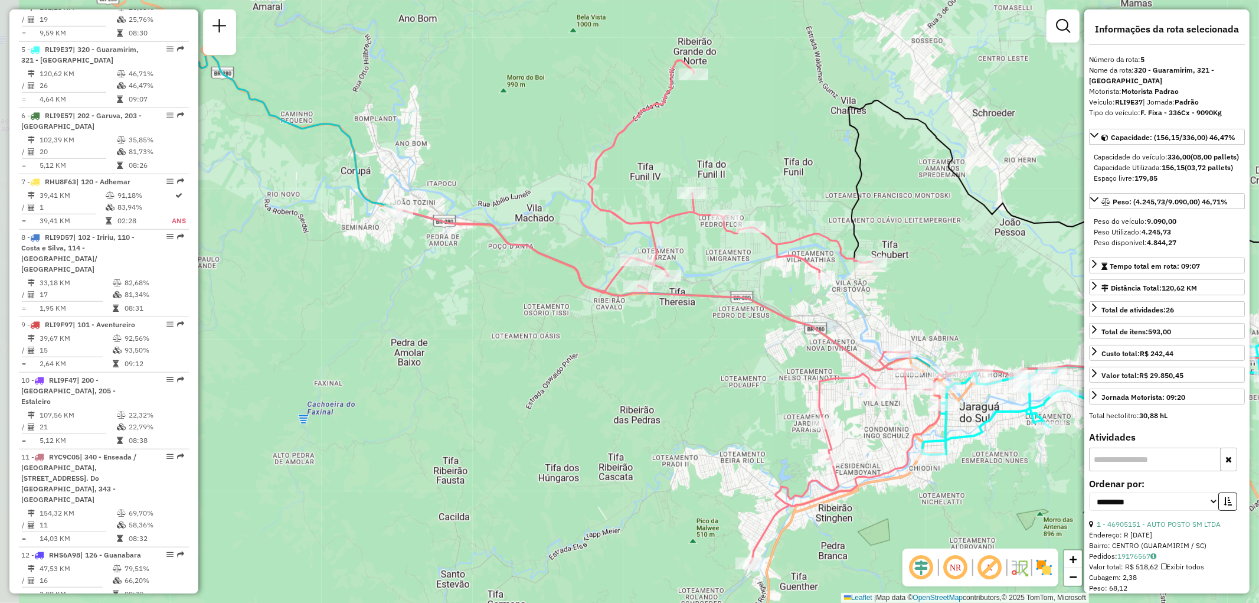
drag, startPoint x: 519, startPoint y: 329, endPoint x: 741, endPoint y: 417, distance: 238.2
click at [741, 417] on div "Janela de atendimento Grade de atendimento Capacidade Transportadoras Veículos …" at bounding box center [629, 301] width 1259 height 603
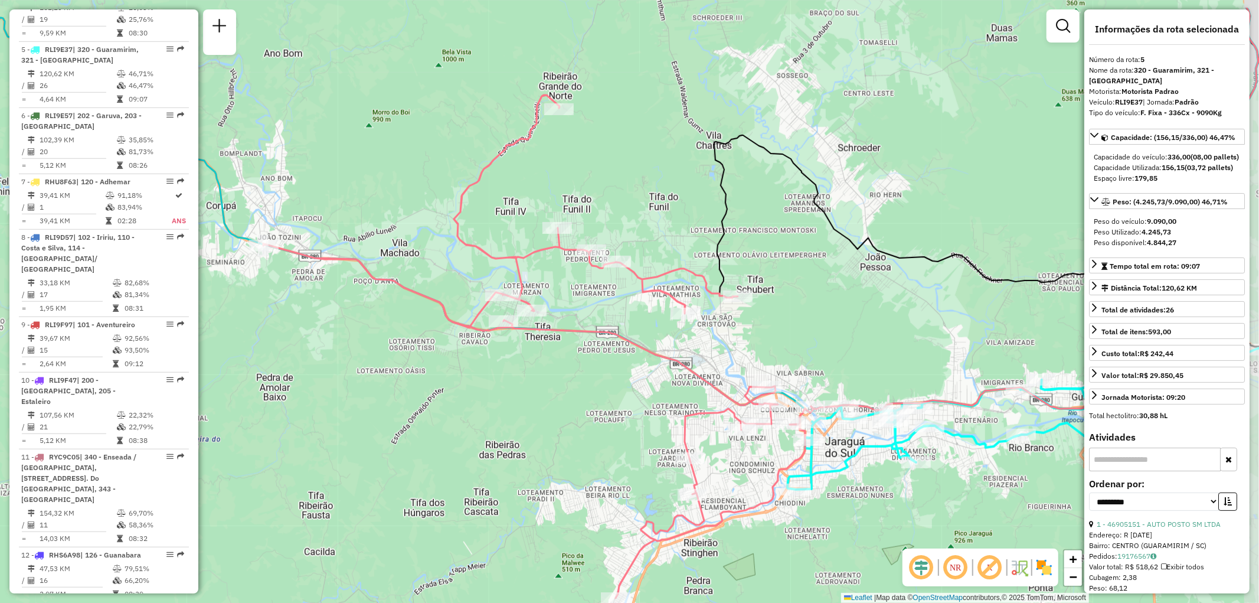
drag, startPoint x: 624, startPoint y: 129, endPoint x: 554, endPoint y: 197, distance: 98.1
click at [554, 197] on div "Janela de atendimento Grade de atendimento Capacidade Transportadoras Veículos …" at bounding box center [629, 301] width 1259 height 603
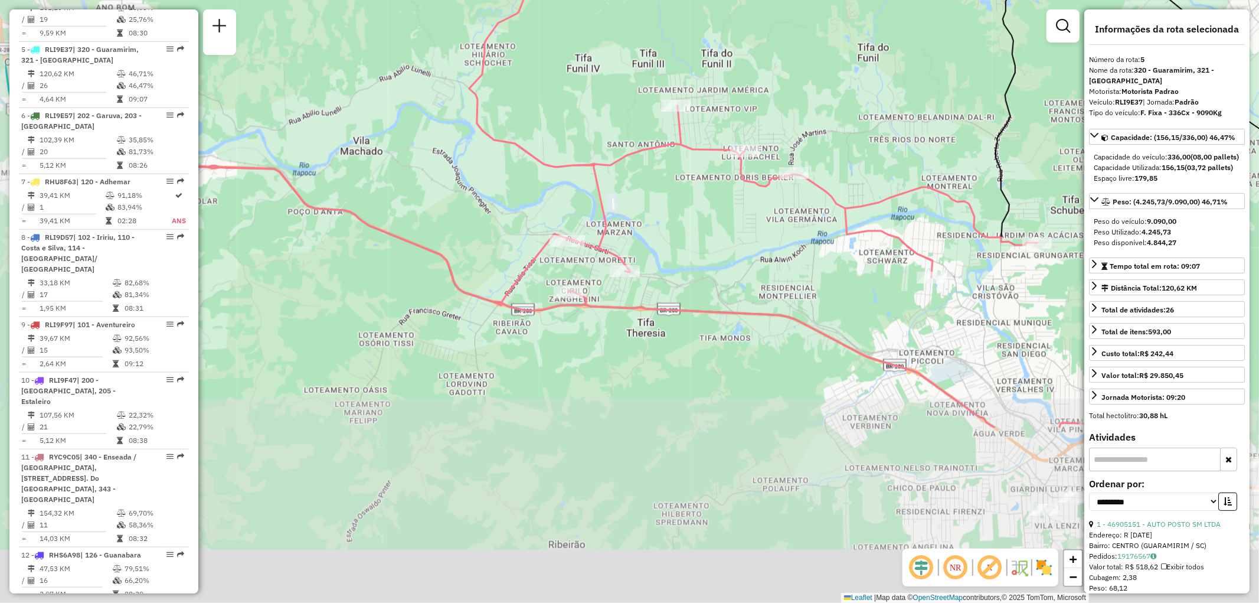
drag, startPoint x: 516, startPoint y: 367, endPoint x: 673, endPoint y: 156, distance: 262.8
click at [671, 158] on div "Janela de atendimento Grade de atendimento Capacidade Transportadoras Veículos …" at bounding box center [629, 301] width 1259 height 603
